Goal: Task Accomplishment & Management: Manage account settings

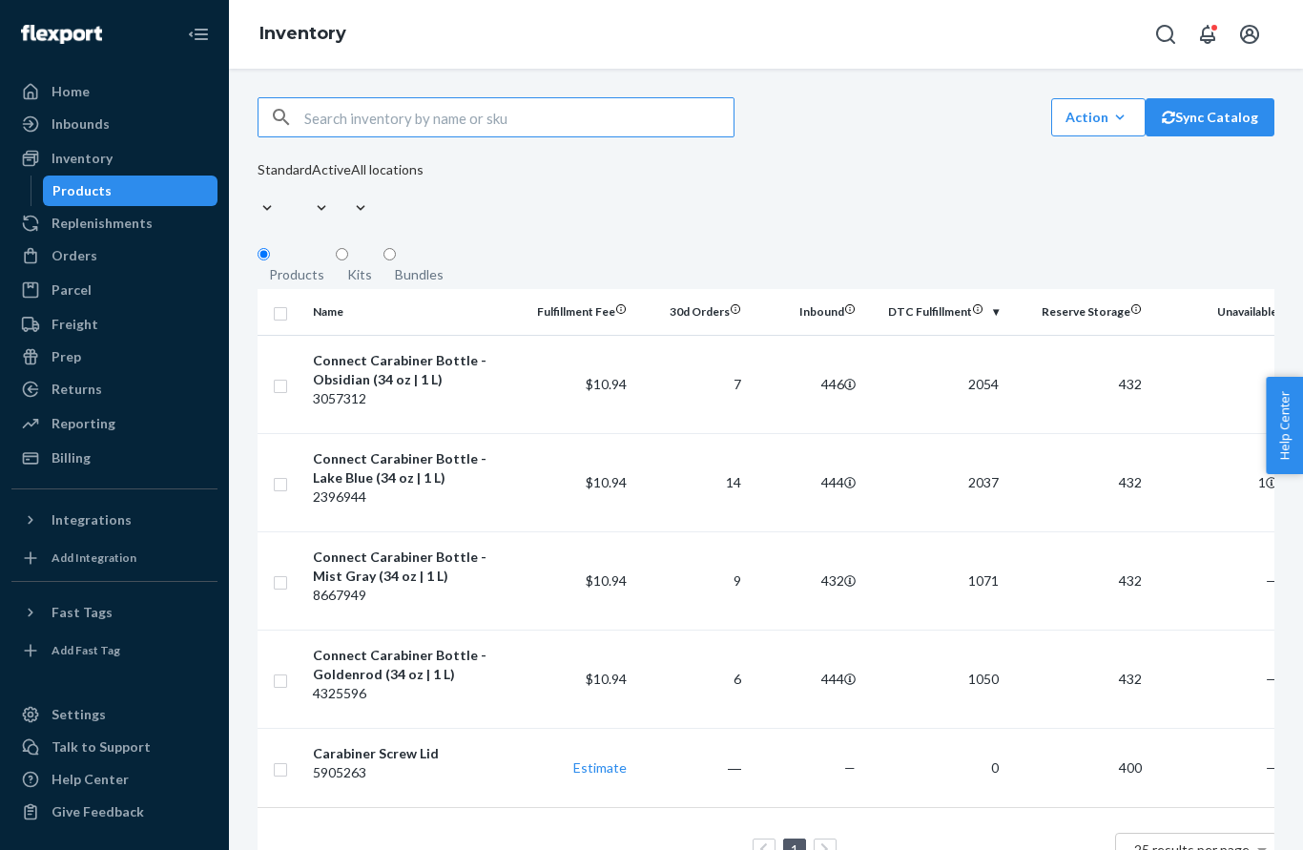
click at [380, 389] on div "3057312" at bounding box center [412, 398] width 199 height 19
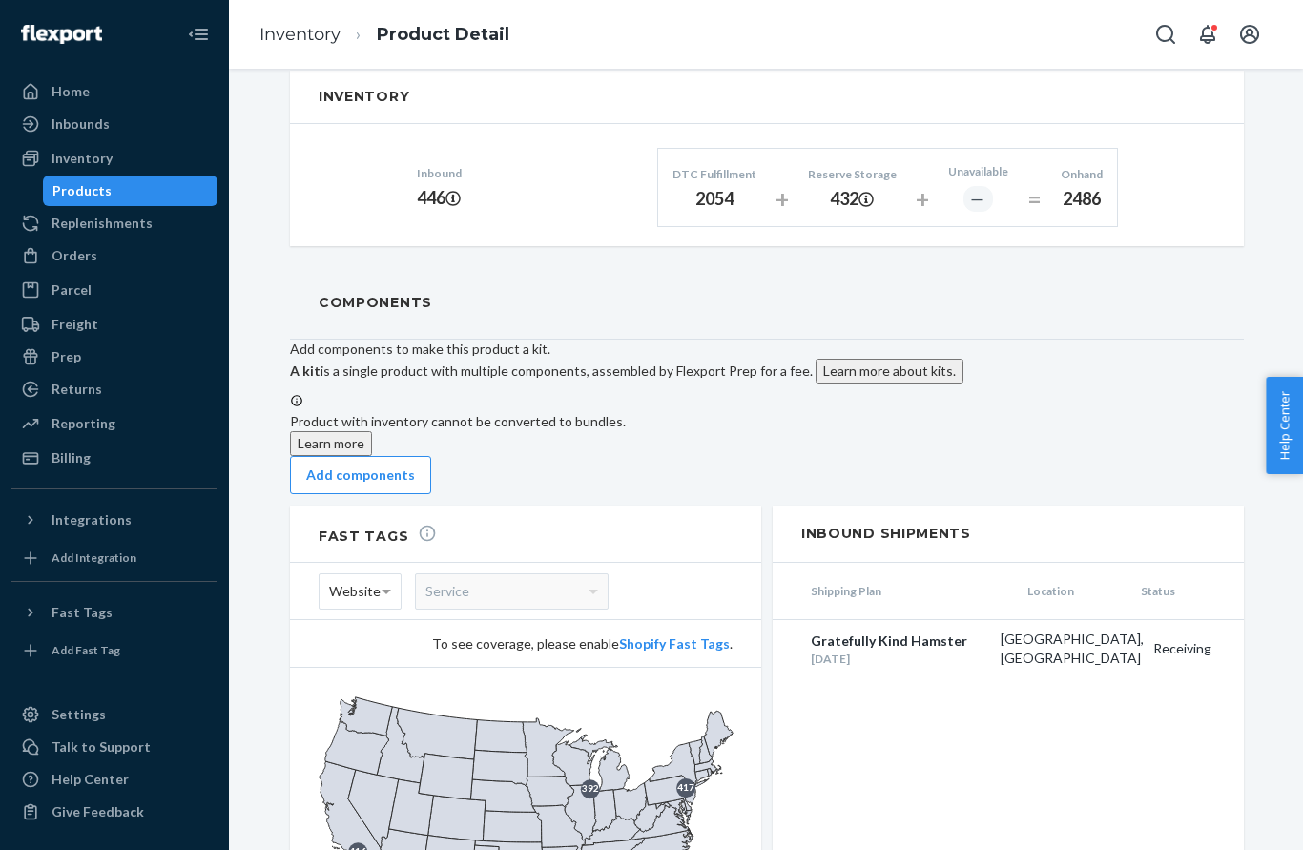
scroll to position [1161, 0]
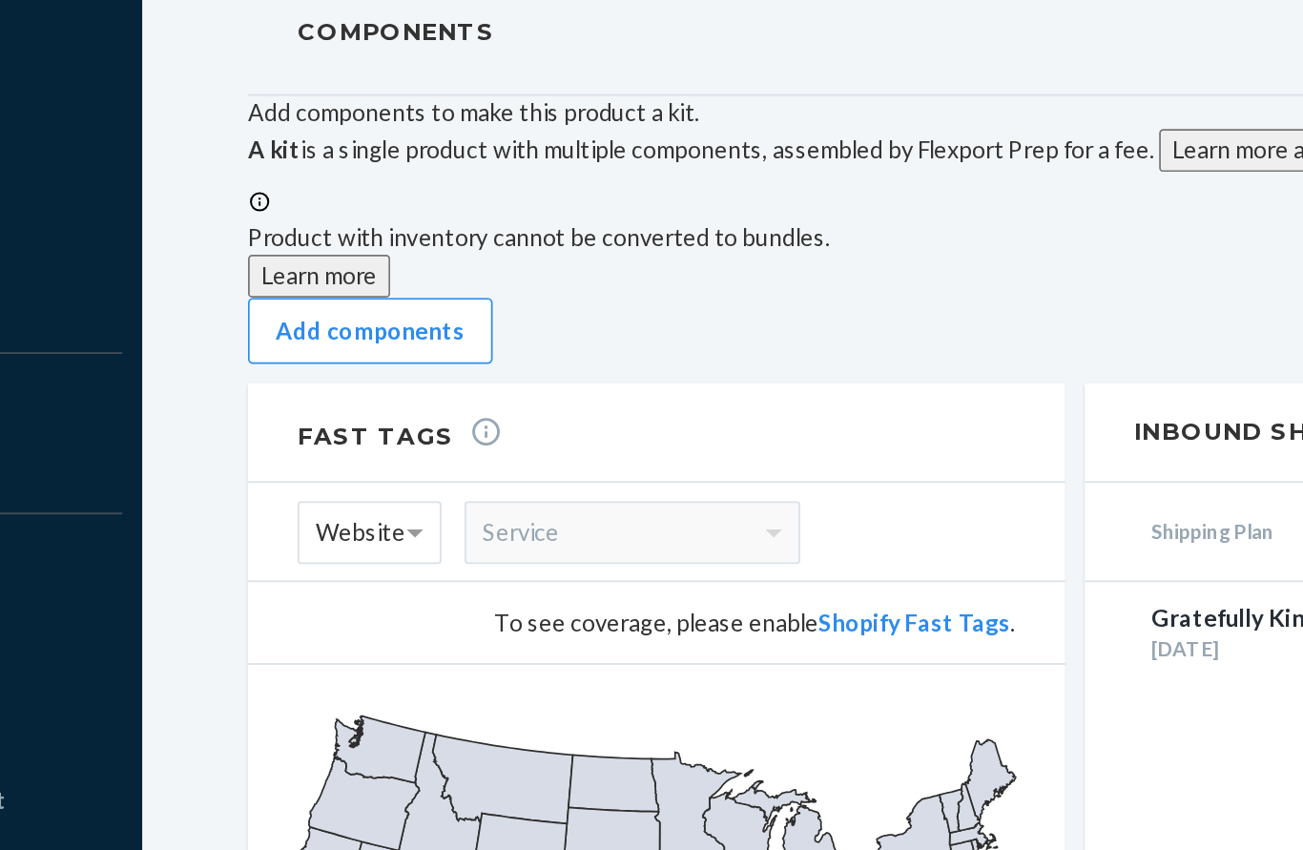
click at [644, 777] on icon at bounding box center [667, 792] width 46 height 30
click at [649, 744] on icon at bounding box center [679, 767] width 60 height 46
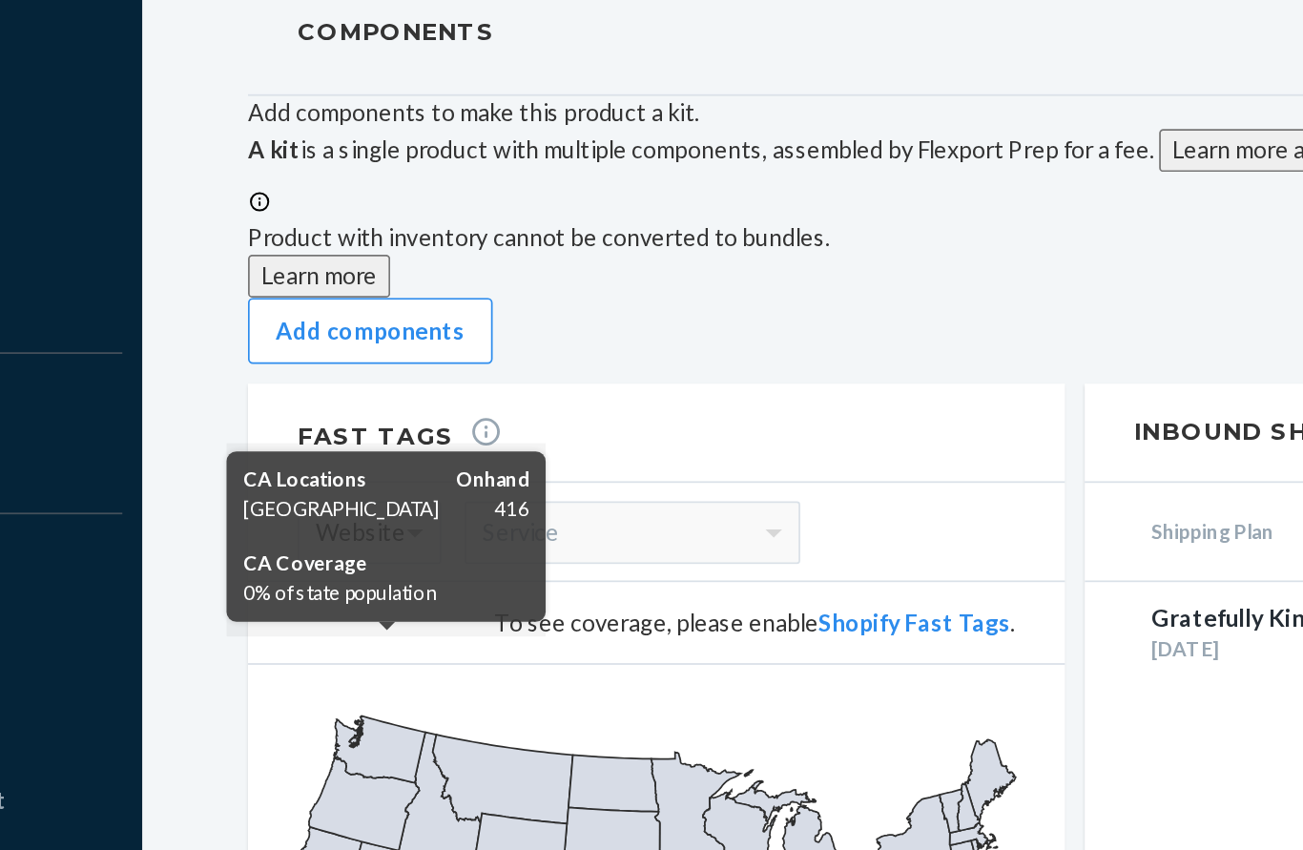
click at [320, 762] on icon at bounding box center [352, 816] width 64 height 109
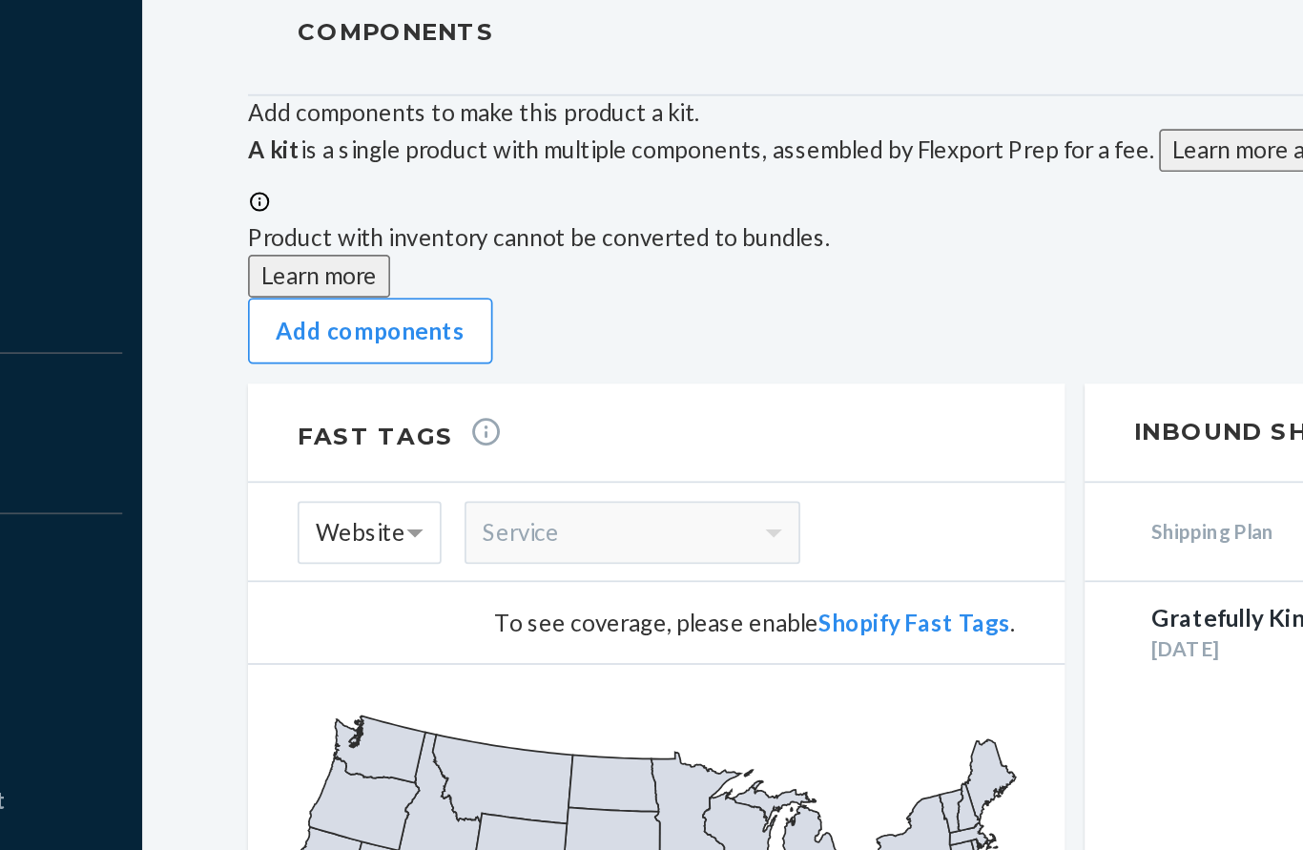
click at [290, 669] on div "417 420 409 416 392" at bounding box center [525, 826] width 471 height 315
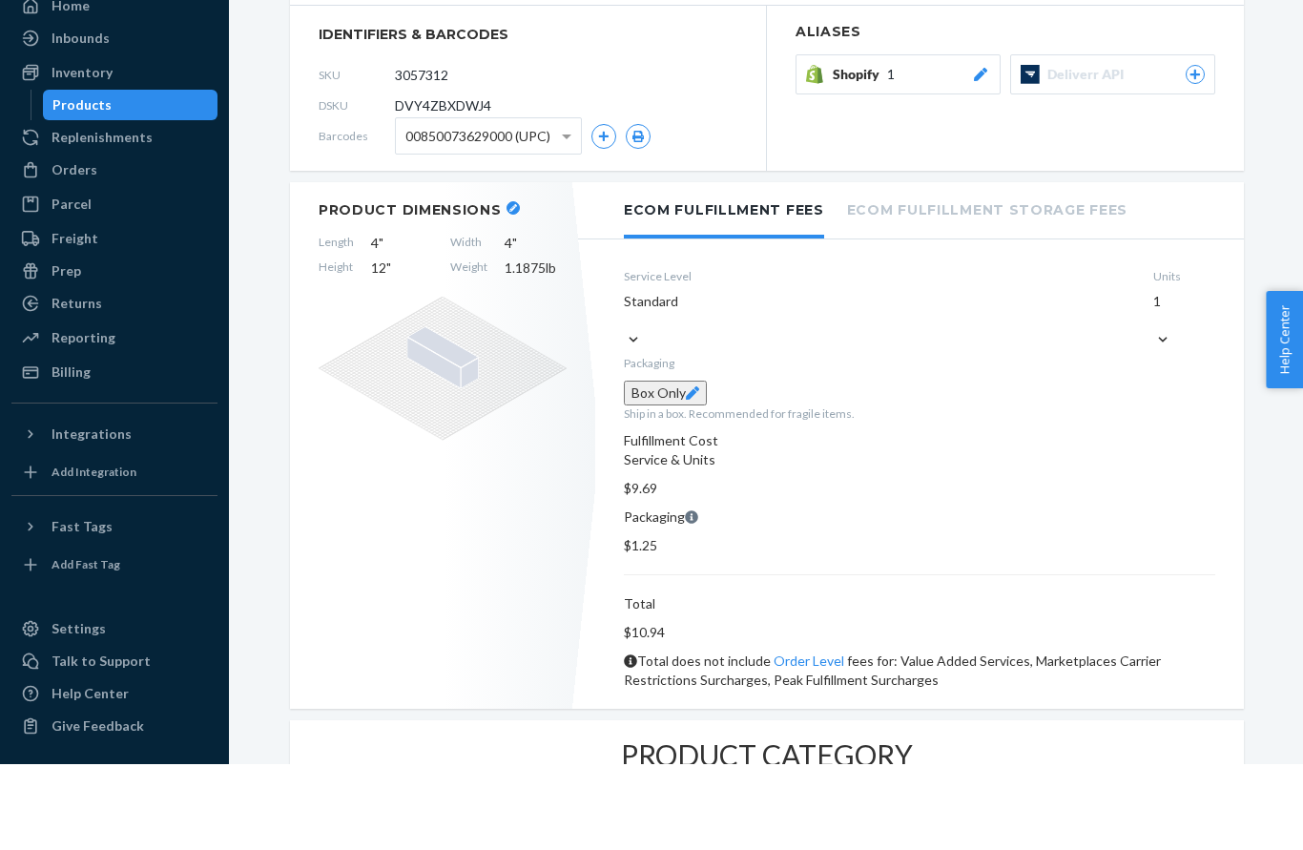
scroll to position [85, 0]
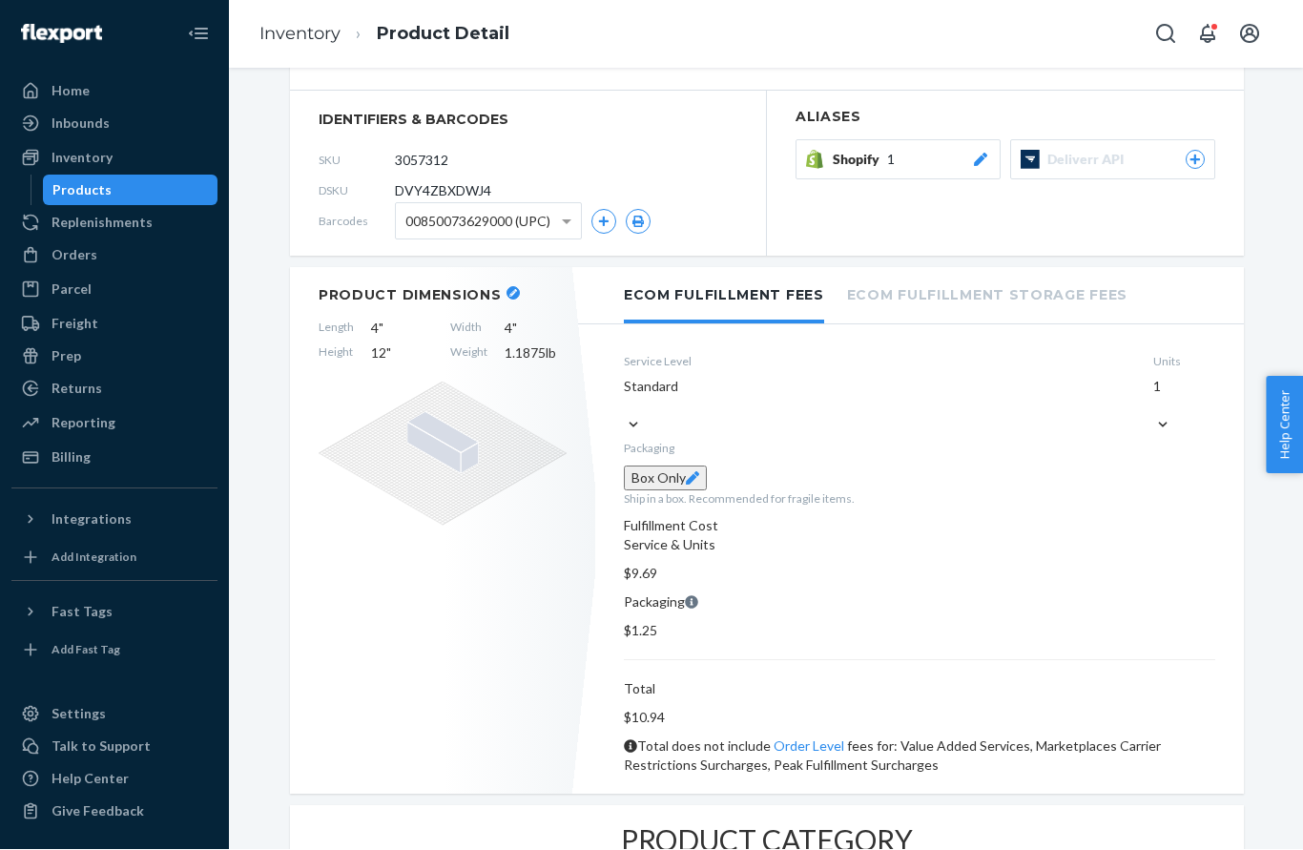
click at [78, 181] on div "Products" at bounding box center [81, 190] width 59 height 19
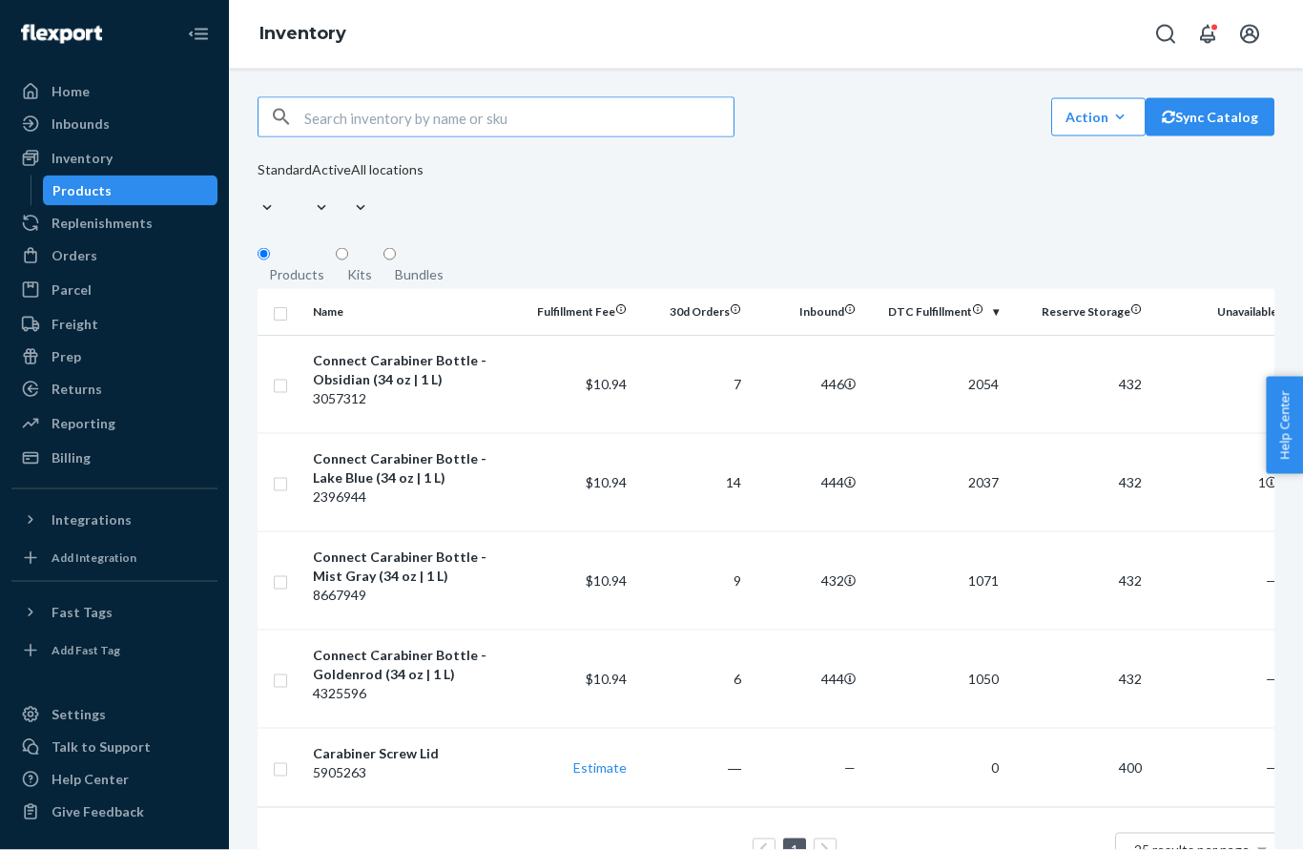
click at [64, 149] on div "Inventory" at bounding box center [82, 158] width 61 height 19
click at [375, 548] on div "Connect Carabiner Bottle - Mist Gray (34 oz | 1 L)" at bounding box center [412, 567] width 199 height 38
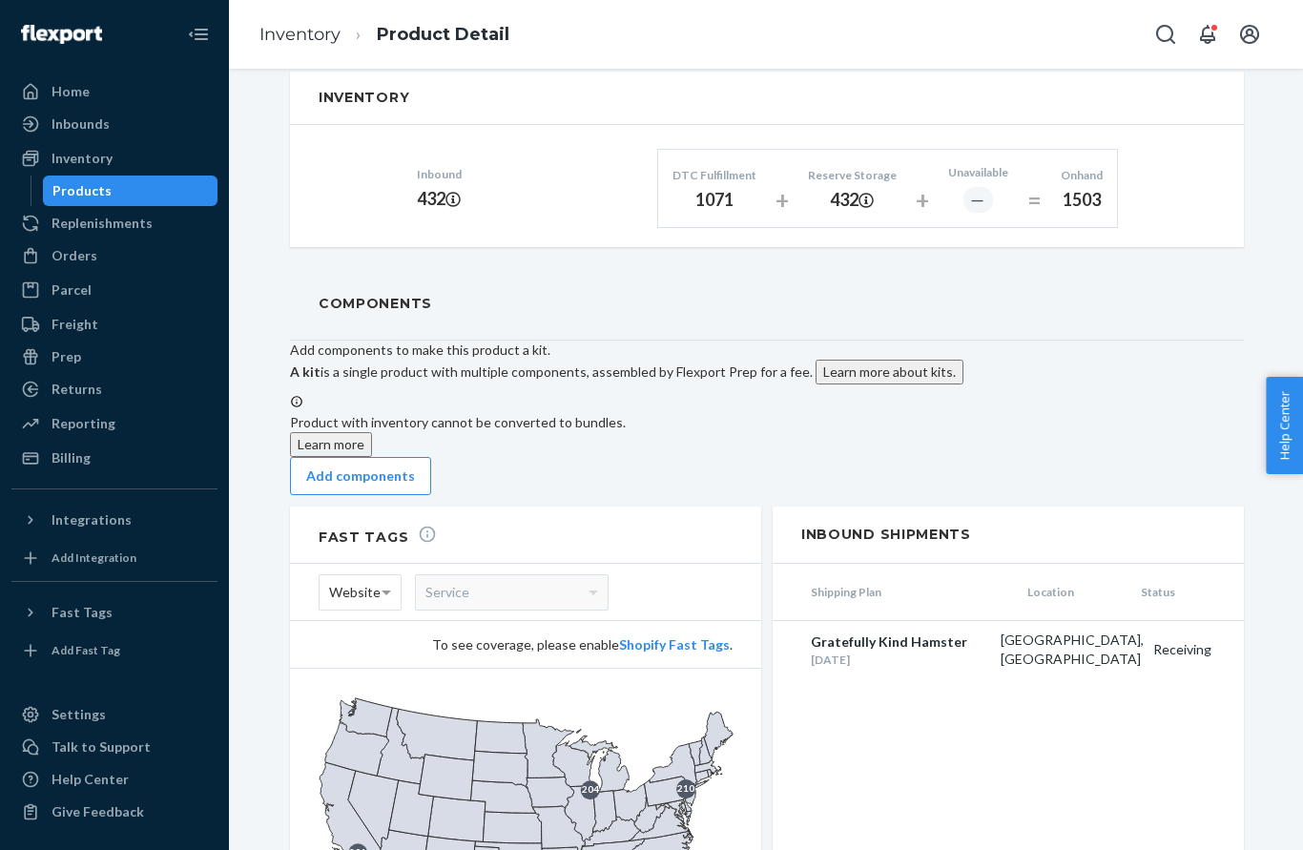
click at [55, 97] on div "Home" at bounding box center [71, 91] width 38 height 19
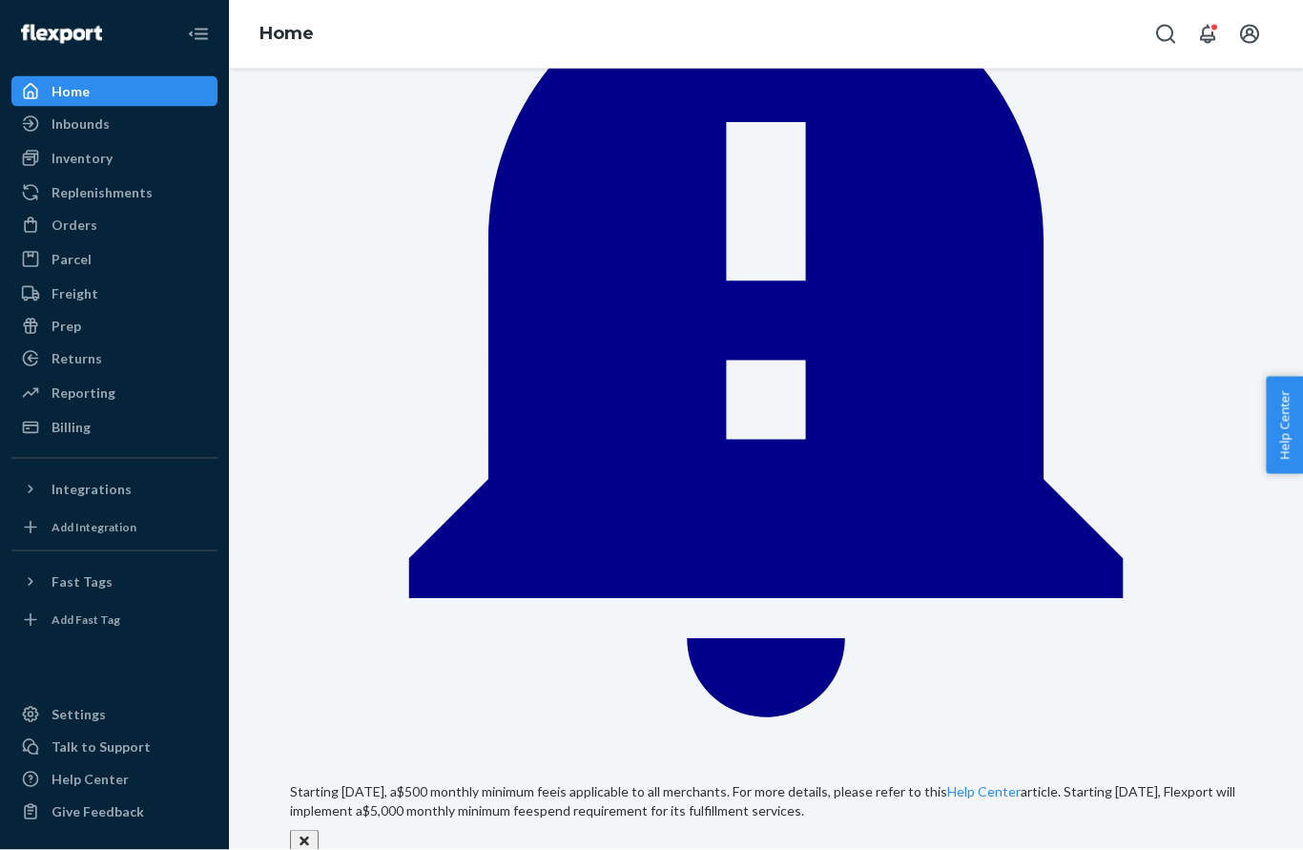
scroll to position [310, 0]
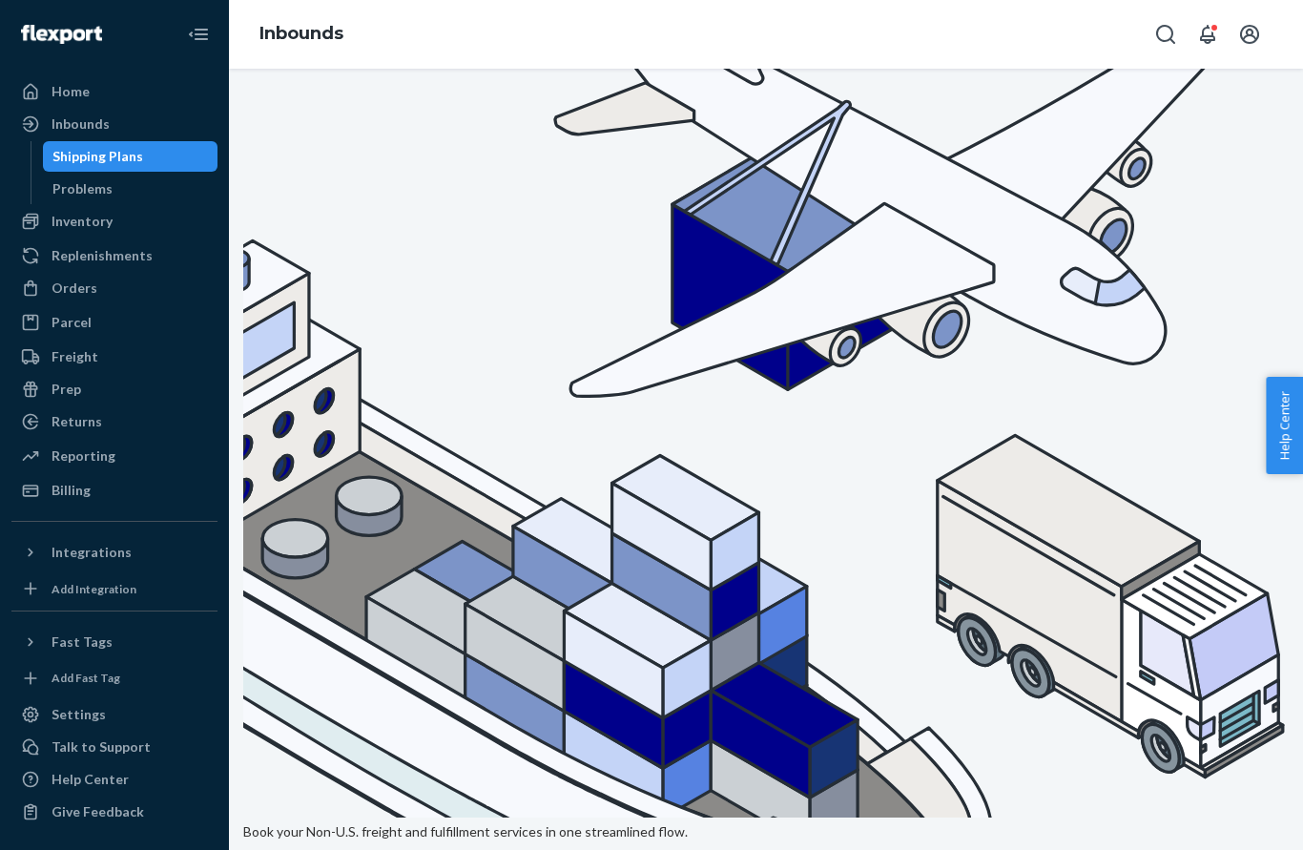
click at [71, 287] on div "Orders" at bounding box center [75, 288] width 46 height 19
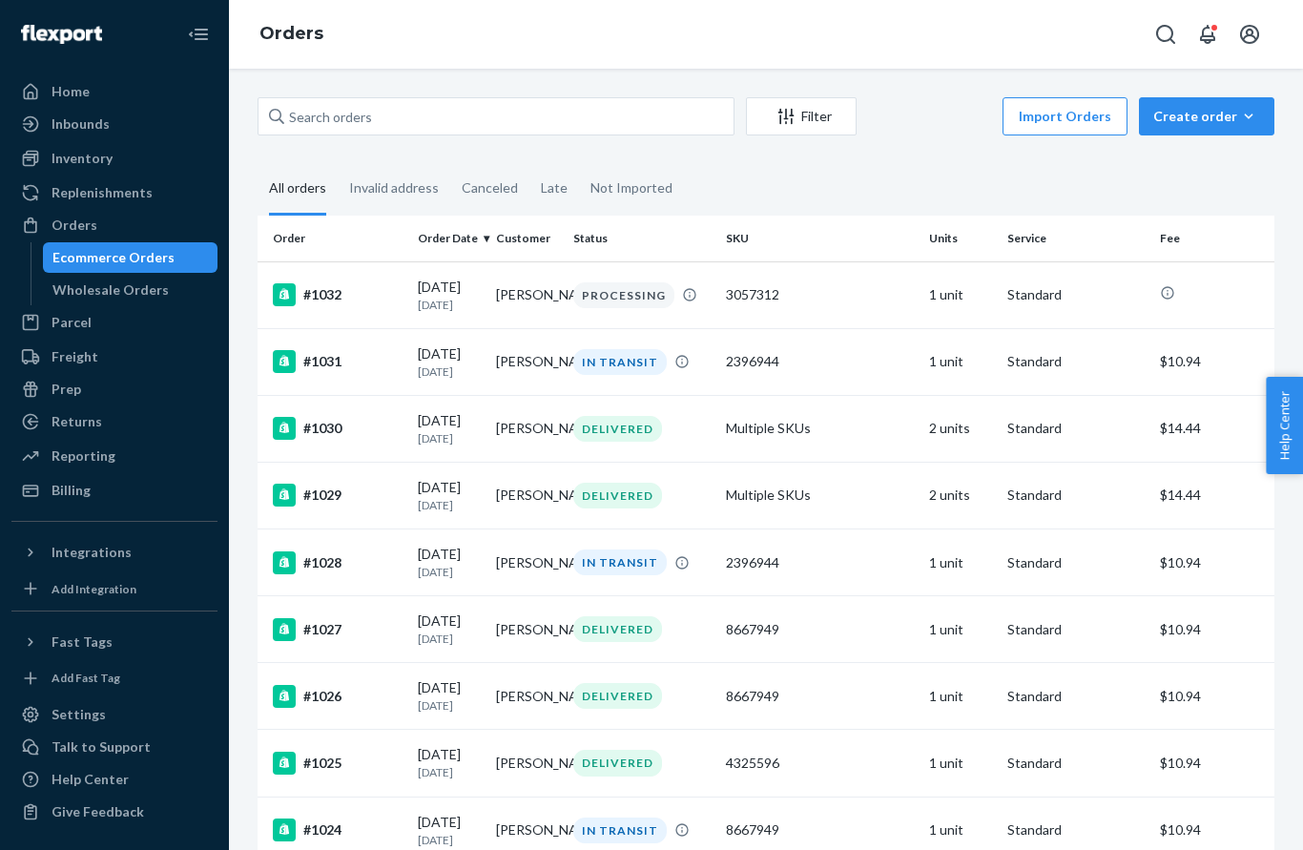
click at [88, 299] on div "Wholesale Orders" at bounding box center [110, 290] width 116 height 19
